Goal: Task Accomplishment & Management: Complete application form

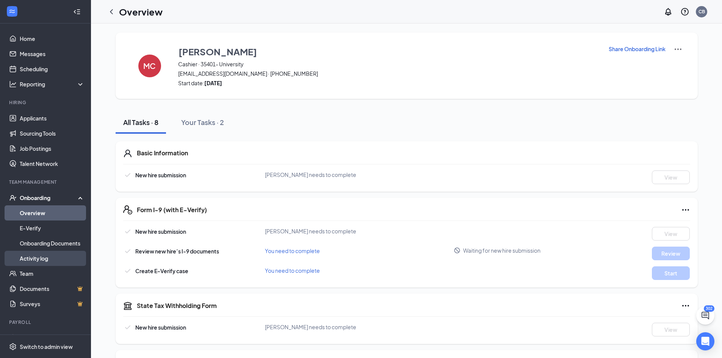
click at [48, 254] on link "Activity log" at bounding box center [52, 258] width 65 height 15
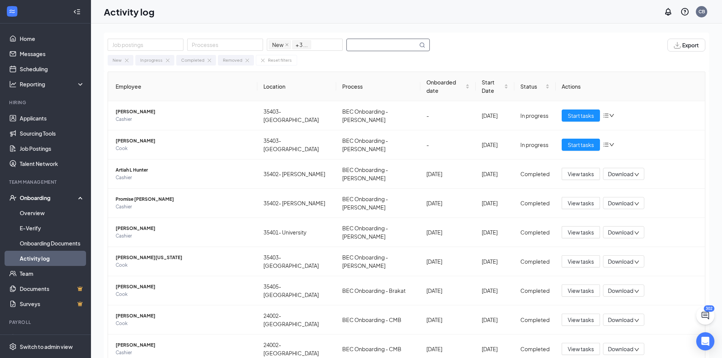
click at [374, 45] on input "text" at bounding box center [382, 45] width 71 height 12
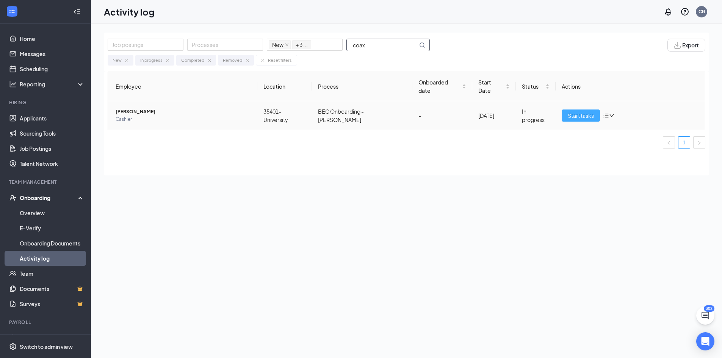
type input "coax"
click at [583, 111] on span "Start tasks" at bounding box center [581, 115] width 26 height 8
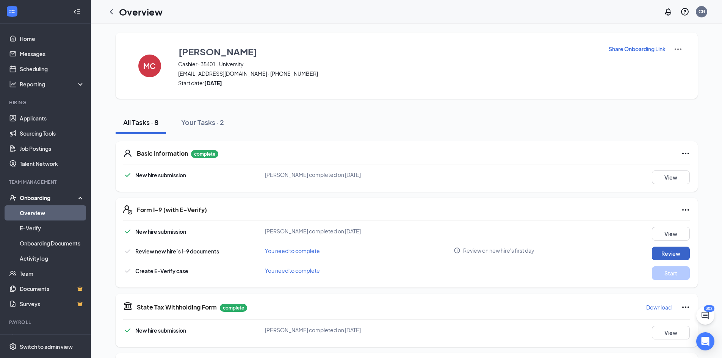
click at [667, 251] on button "Review" at bounding box center [671, 254] width 38 height 14
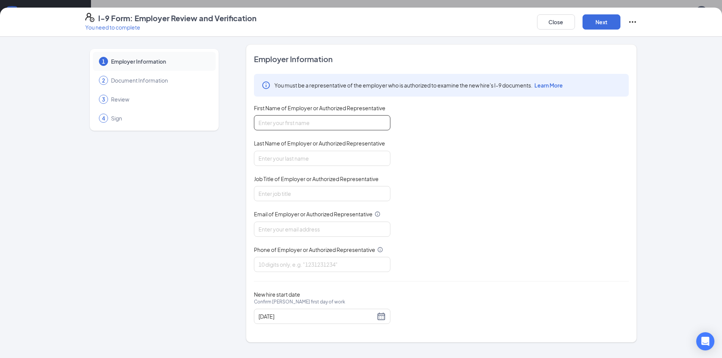
click at [308, 126] on input "First Name of Employer or Authorized Representative" at bounding box center [322, 122] width 137 height 15
type input "[PERSON_NAME]"
type input "Brown"
type input "[EMAIL_ADDRESS][DOMAIN_NAME]"
type input "7703160937"
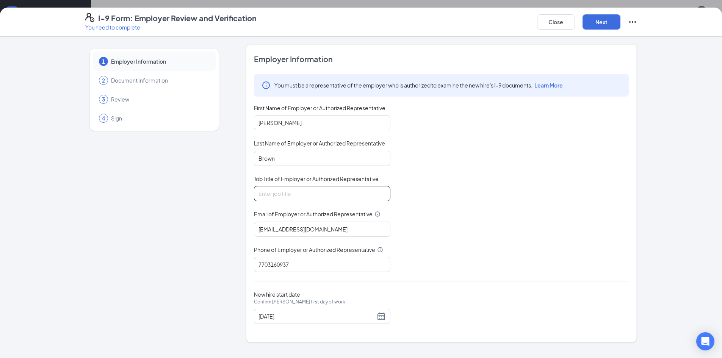
click at [308, 195] on input "Job Title of Employer or Authorized Representative" at bounding box center [322, 193] width 137 height 15
type input "HR"
click at [606, 23] on button "Next" at bounding box center [602, 21] width 38 height 15
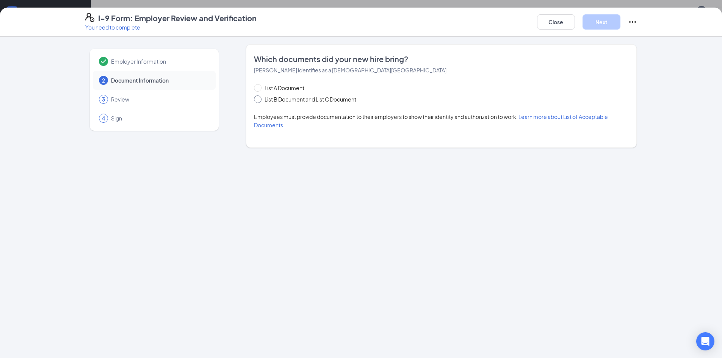
click at [259, 99] on input "List B Document and List C Document" at bounding box center [256, 98] width 5 height 5
radio input "true"
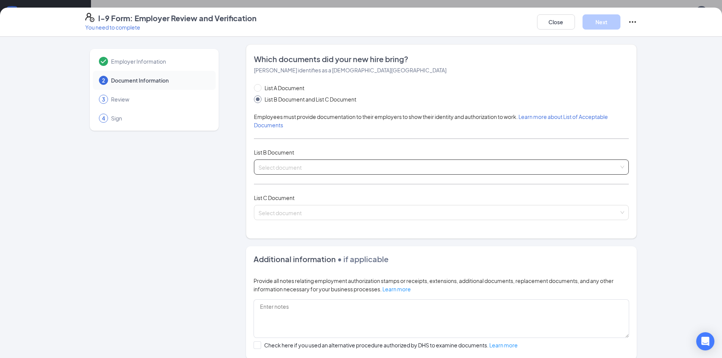
click at [306, 163] on input "search" at bounding box center [439, 165] width 361 height 11
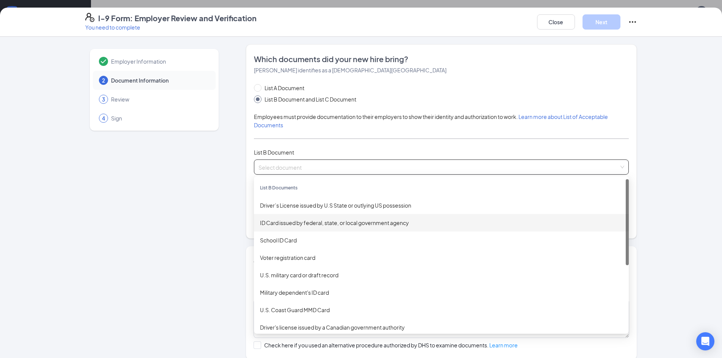
click at [300, 223] on div "ID Card issued by federal, state, or local government agency" at bounding box center [441, 223] width 363 height 8
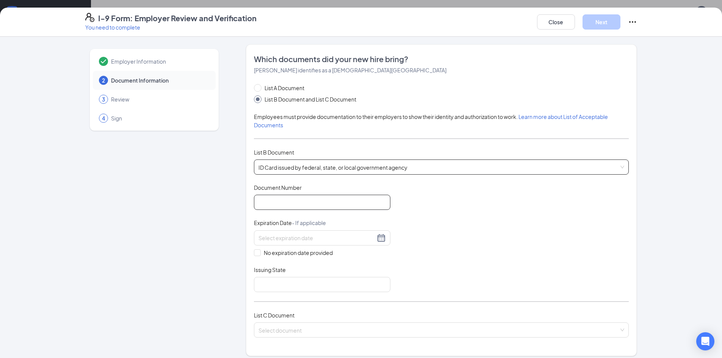
click at [291, 207] on input "Document Number" at bounding box center [322, 202] width 137 height 15
type input "107783400"
click at [272, 233] on div at bounding box center [322, 238] width 137 height 15
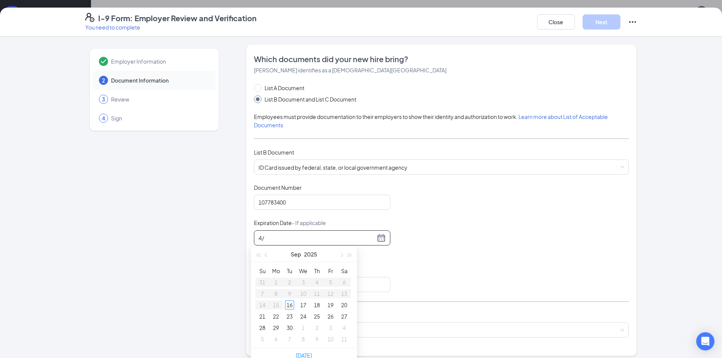
type input "4"
type input "[DATE]"
click at [279, 292] on input "Issuing State" at bounding box center [322, 284] width 137 height 15
type input "SC"
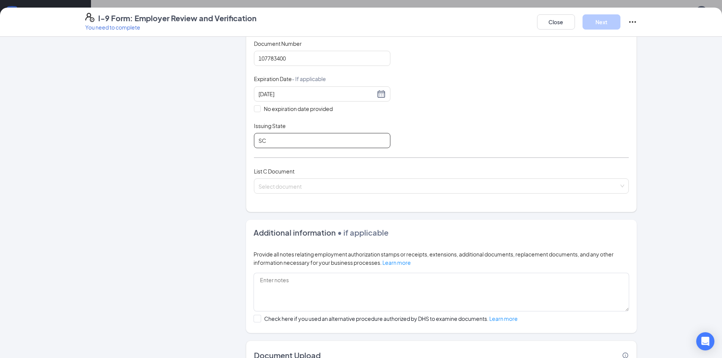
scroll to position [152, 0]
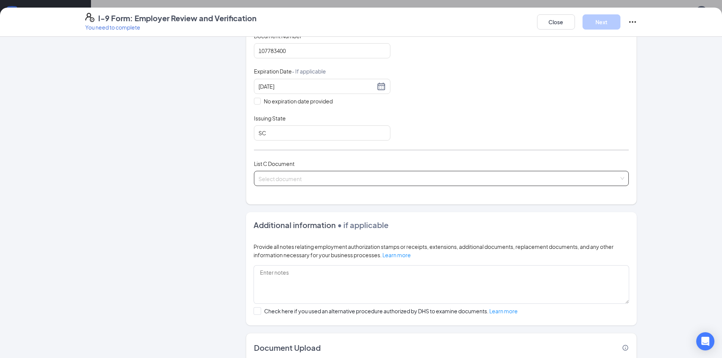
click at [274, 179] on input "search" at bounding box center [439, 176] width 361 height 11
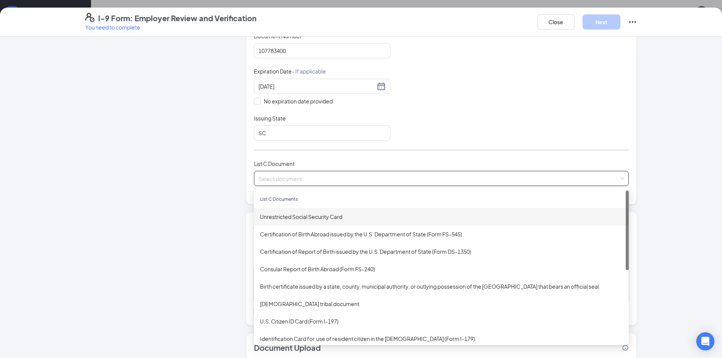
click at [284, 217] on div "Unrestricted Social Security Card" at bounding box center [441, 217] width 363 height 8
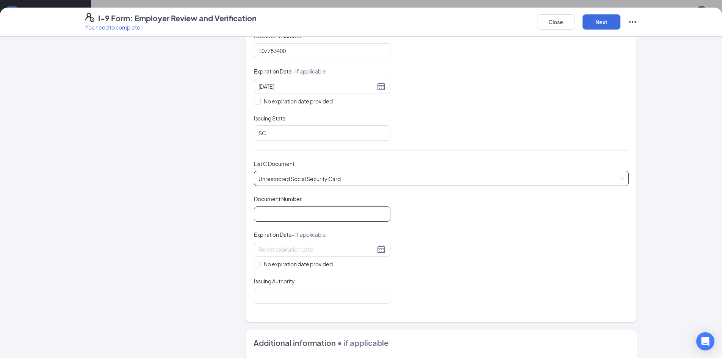
click at [284, 217] on input "Document Number" at bounding box center [322, 214] width 137 height 15
type input "655347259"
click at [254, 261] on input "No expiration date provided" at bounding box center [256, 263] width 5 height 5
checkbox input "true"
click at [271, 294] on input "Issuing Authority" at bounding box center [322, 297] width 137 height 15
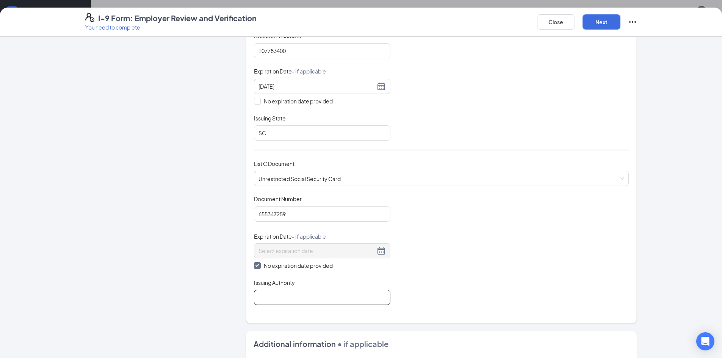
type input "SSA"
click at [602, 21] on button "Next" at bounding box center [602, 21] width 38 height 15
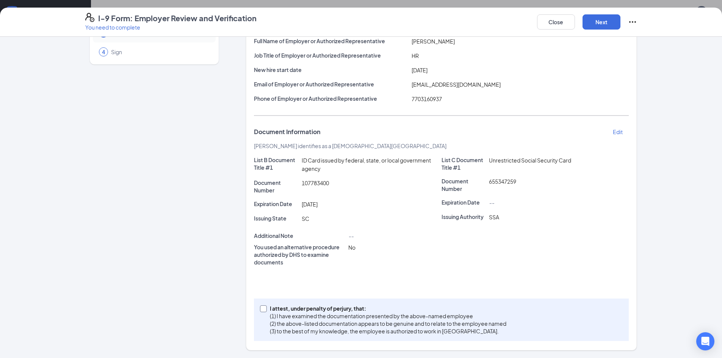
click at [262, 309] on input "I attest, under penalty of [PERSON_NAME], that: (1) I have examined the documen…" at bounding box center [262, 308] width 5 height 5
checkbox input "true"
click at [606, 25] on button "Next" at bounding box center [602, 21] width 38 height 15
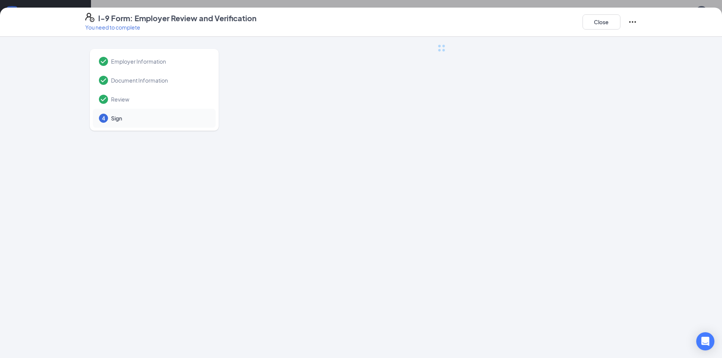
scroll to position [0, 0]
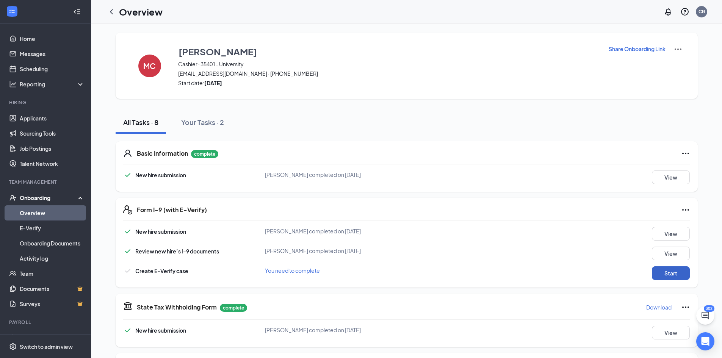
click at [667, 272] on button "Start" at bounding box center [671, 274] width 38 height 14
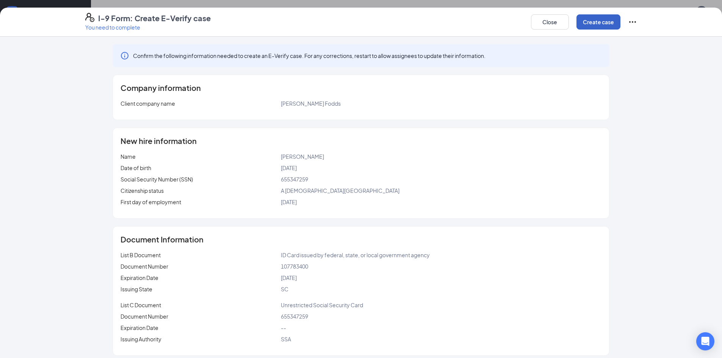
click at [598, 25] on button "Create case" at bounding box center [599, 21] width 44 height 15
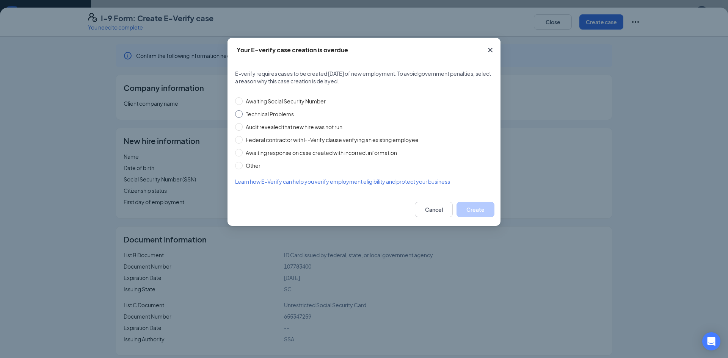
click at [276, 115] on span "Technical Problems" at bounding box center [270, 114] width 54 height 8
click at [243, 115] on input "Technical Problems" at bounding box center [239, 114] width 8 height 8
radio input "true"
click at [485, 212] on button "Create" at bounding box center [476, 209] width 38 height 15
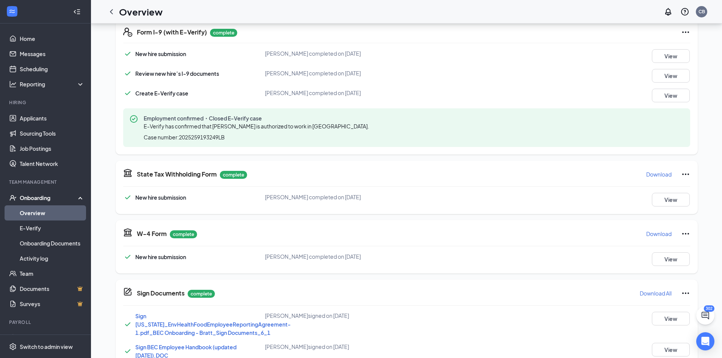
scroll to position [196, 0]
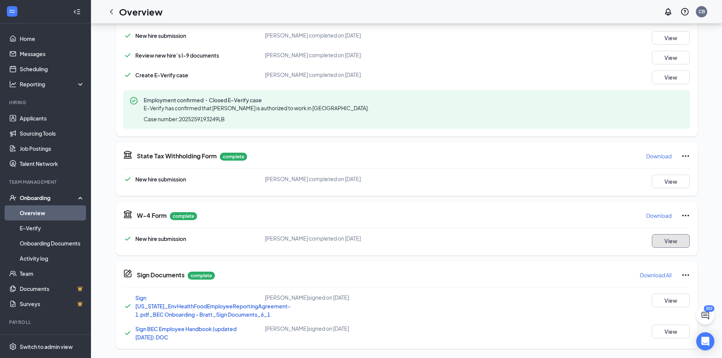
click at [658, 242] on button "View" at bounding box center [671, 241] width 38 height 14
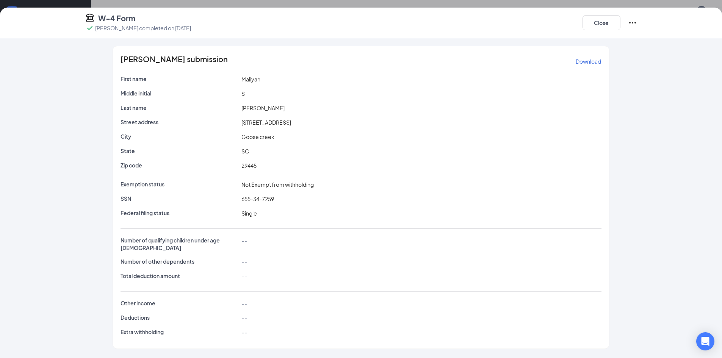
click at [595, 32] on div "Close" at bounding box center [610, 23] width 55 height 20
drag, startPoint x: 604, startPoint y: 25, endPoint x: 601, endPoint y: 31, distance: 7.5
click at [602, 29] on button "Close" at bounding box center [602, 22] width 38 height 15
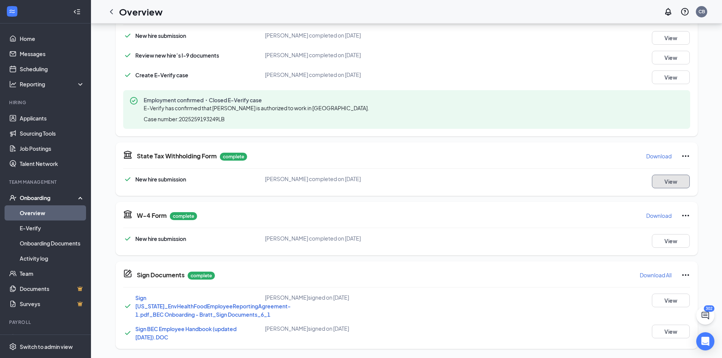
click at [672, 184] on button "View" at bounding box center [671, 182] width 38 height 14
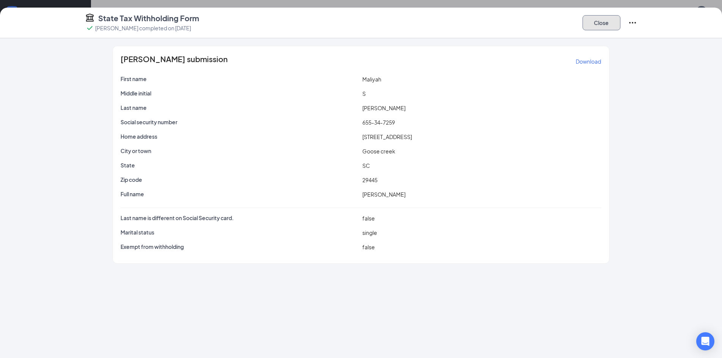
click at [601, 20] on button "Close" at bounding box center [602, 22] width 38 height 15
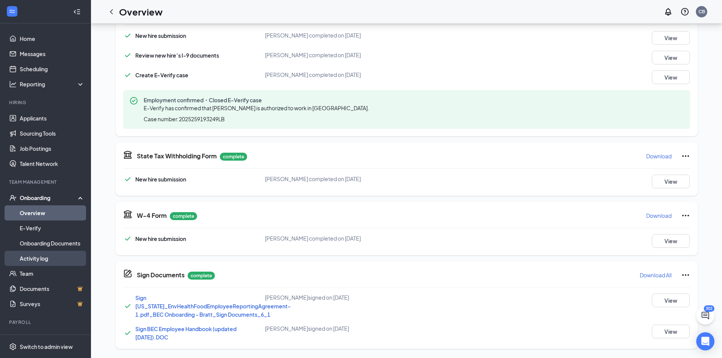
click at [39, 261] on link "Activity log" at bounding box center [52, 258] width 65 height 15
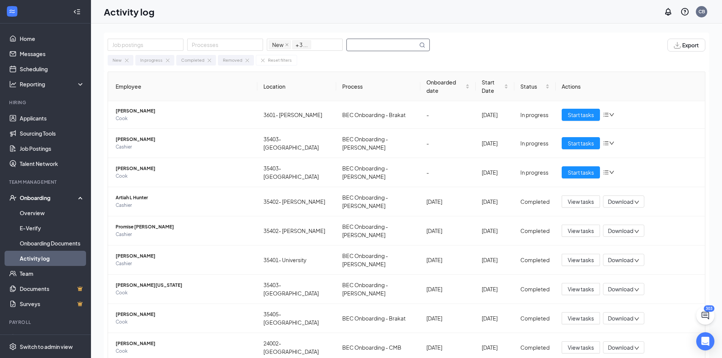
click at [382, 46] on input "text" at bounding box center [382, 45] width 71 height 12
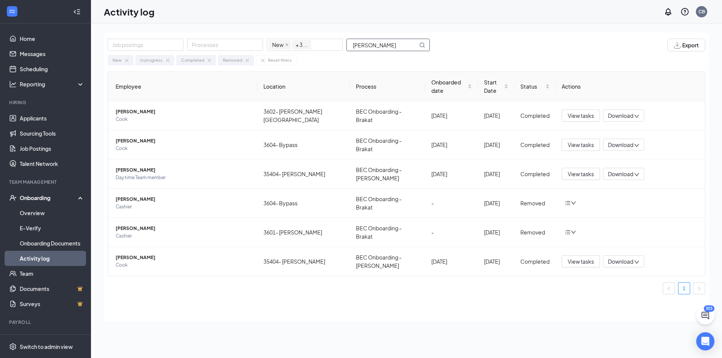
type input "[PERSON_NAME]"
